Goal: Information Seeking & Learning: Learn about a topic

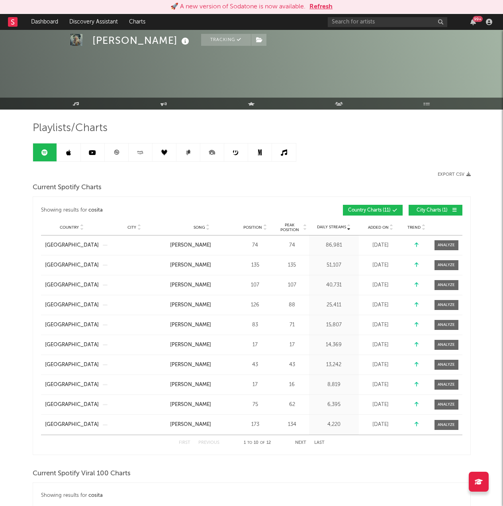
scroll to position [438, 0]
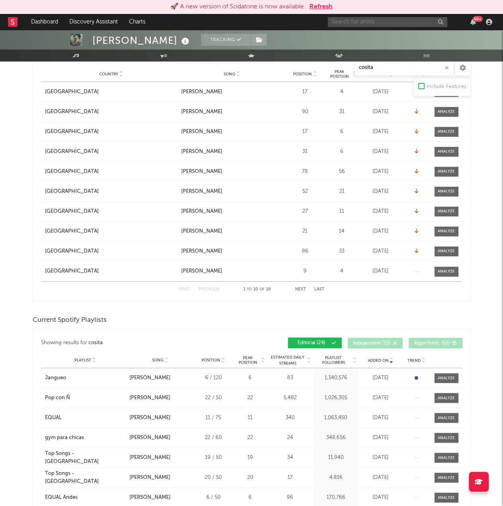
click at [343, 19] on input "text" at bounding box center [388, 22] width 120 height 10
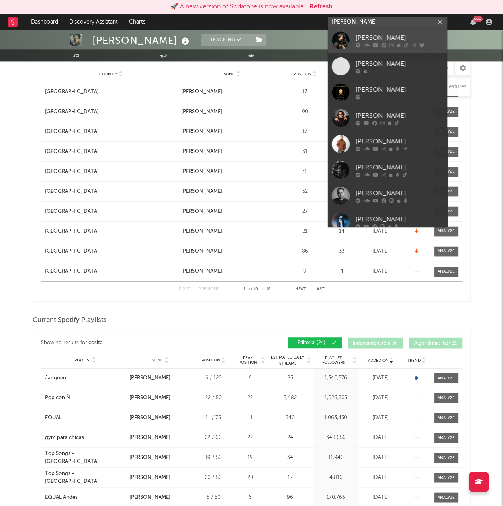
type input "kris r"
click at [391, 33] on link "[PERSON_NAME]" at bounding box center [388, 41] width 120 height 26
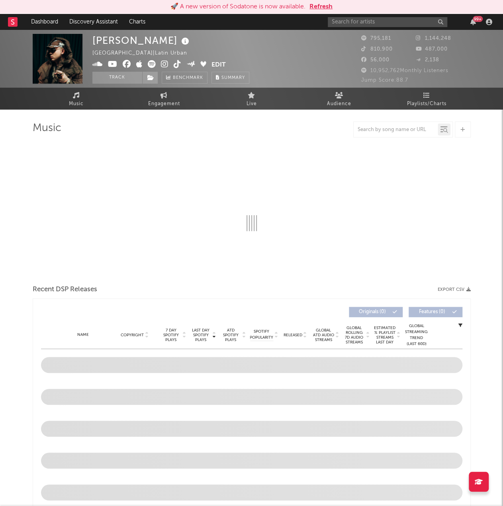
select select "6m"
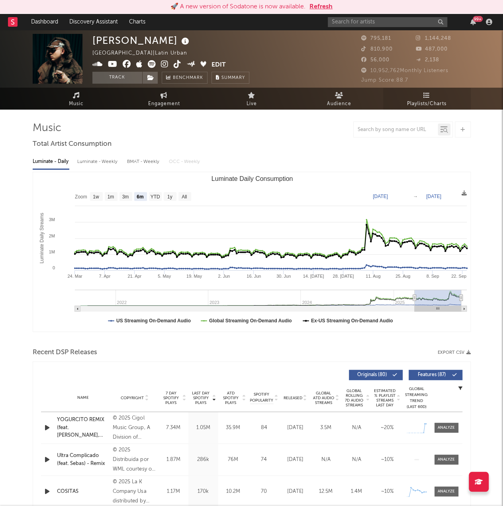
click at [411, 104] on span "Playlists/Charts" at bounding box center [426, 104] width 39 height 10
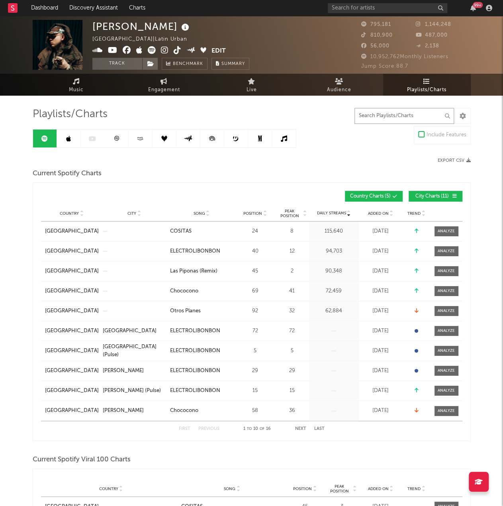
click at [370, 111] on input "text" at bounding box center [405, 116] width 100 height 16
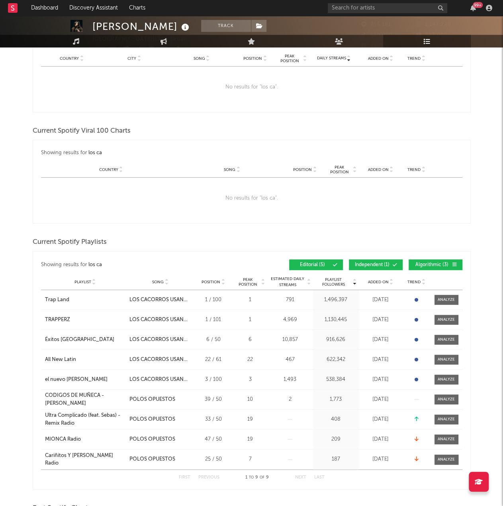
scroll to position [159, 0]
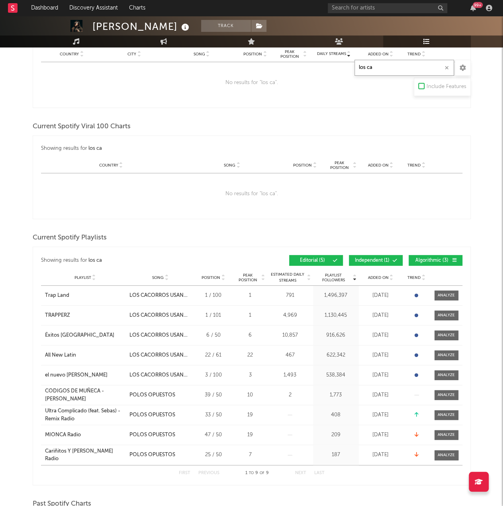
type input "los ca"
click at [371, 258] on span "Independent ( 1 )" at bounding box center [372, 260] width 37 height 5
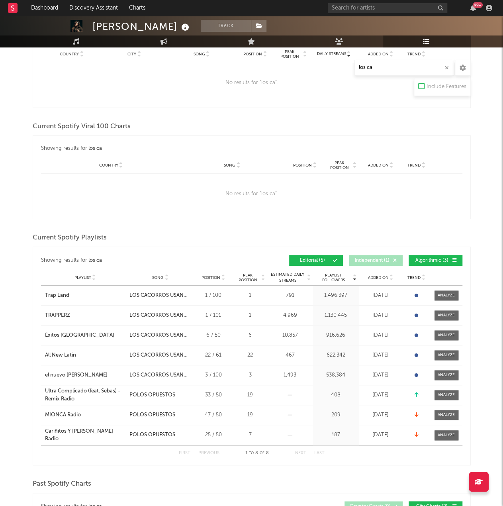
click at [420, 262] on button "Algorithmic ( 3 )" at bounding box center [436, 260] width 54 height 11
